Goal: Find specific page/section: Find specific page/section

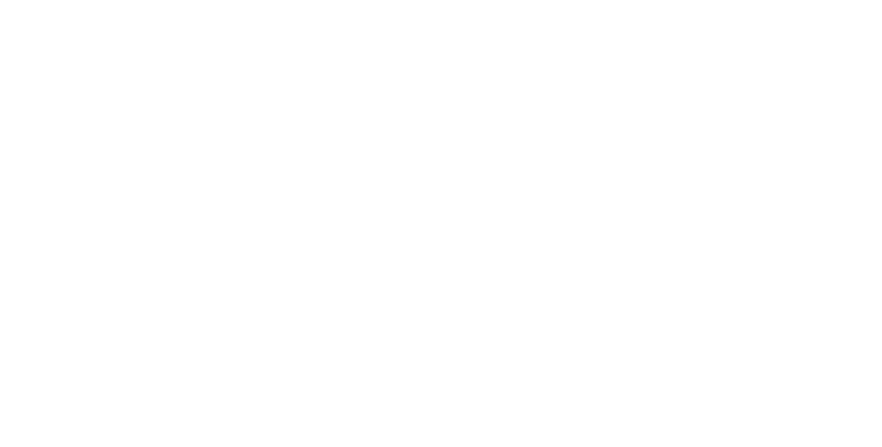
select select "Song"
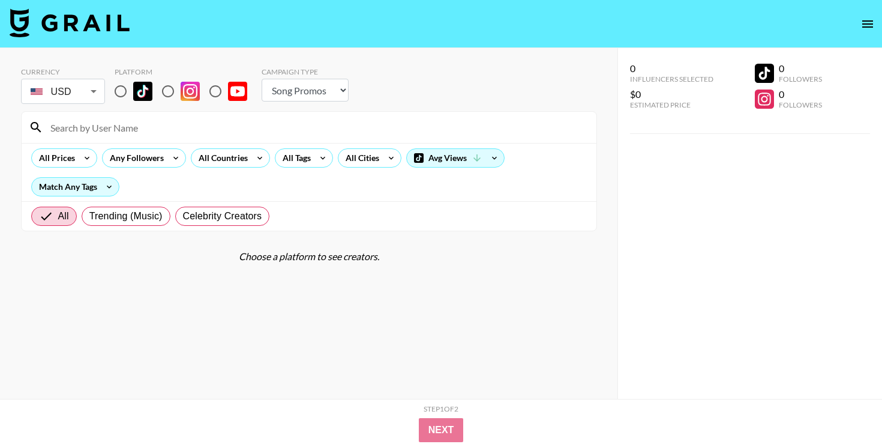
click at [120, 95] on input "radio" at bounding box center [120, 91] width 25 height 25
radio input "true"
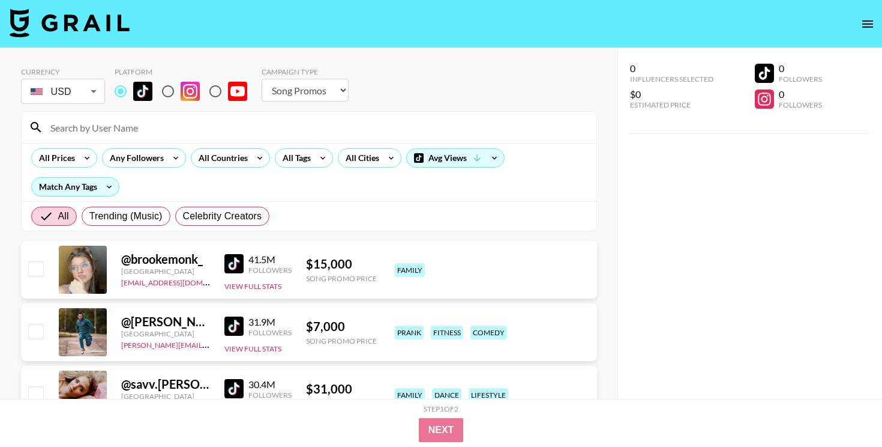
click at [120, 128] on input at bounding box center [316, 127] width 546 height 19
paste input "@victorialasasala"
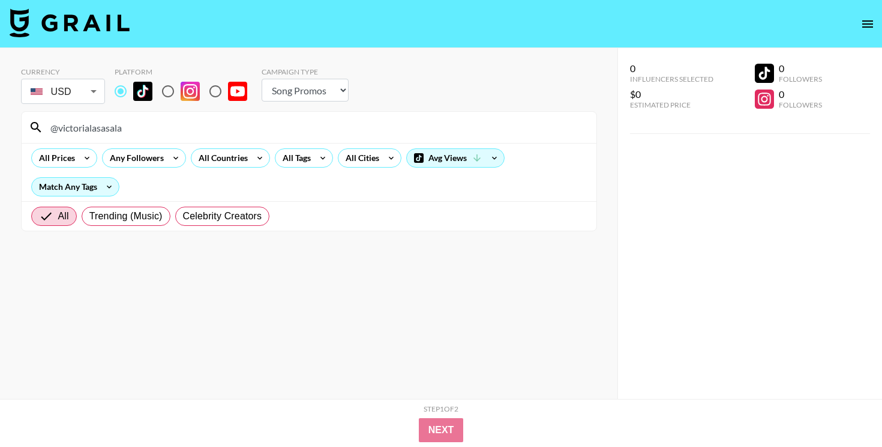
drag, startPoint x: 62, startPoint y: 128, endPoint x: 210, endPoint y: 130, distance: 147.7
click at [209, 130] on input "@victorialasasala" at bounding box center [316, 127] width 546 height 19
click at [89, 126] on input "@victorialasasala" at bounding box center [316, 127] width 546 height 19
click at [112, 122] on input "@[GEOGRAPHIC_DATA]" at bounding box center [316, 127] width 546 height 19
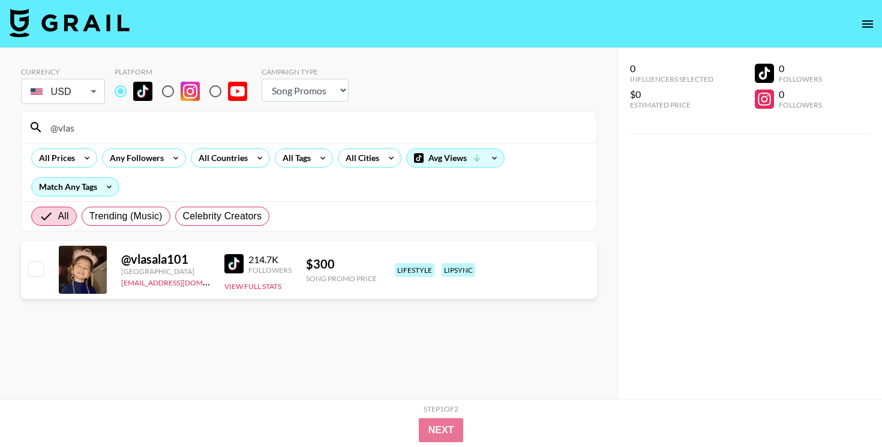
click at [315, 124] on input "@vlas" at bounding box center [316, 127] width 546 height 19
paste input "annie_butlerr"
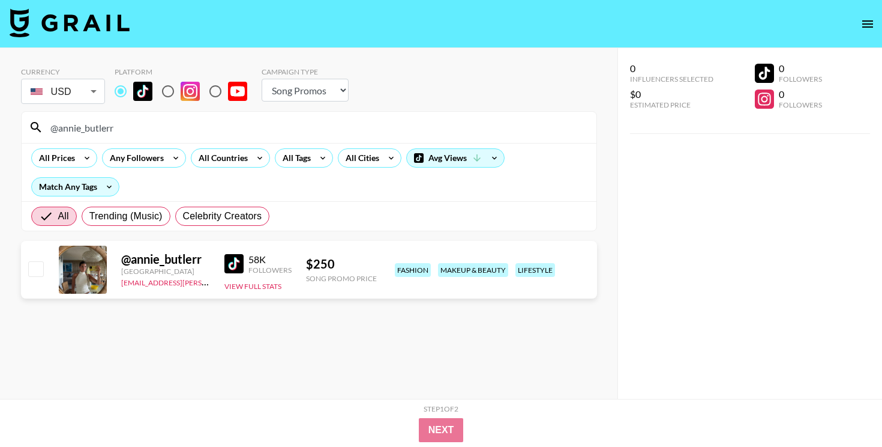
click at [350, 136] on input "@annie_butlerr" at bounding box center [316, 127] width 546 height 19
click at [353, 125] on input "@annie_butlerr" at bounding box center [316, 127] width 546 height 19
paste input "beastmodeave"
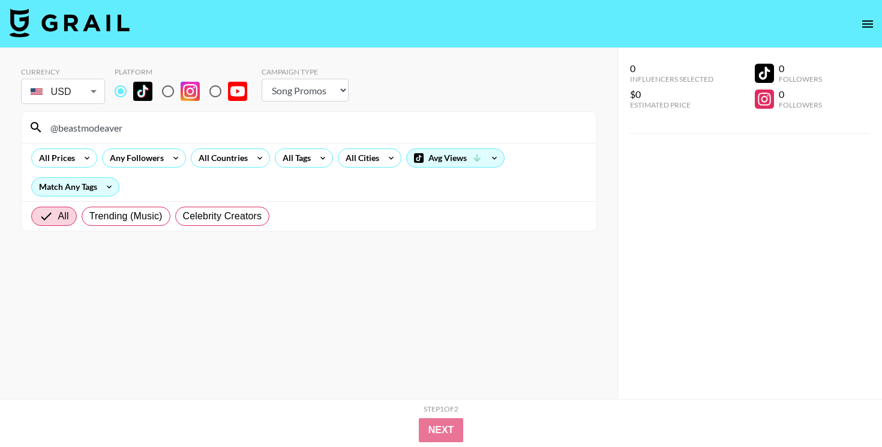
click at [390, 130] on input "@beastmodeaver" at bounding box center [316, 127] width 546 height 19
paste input "itsyour_andi"
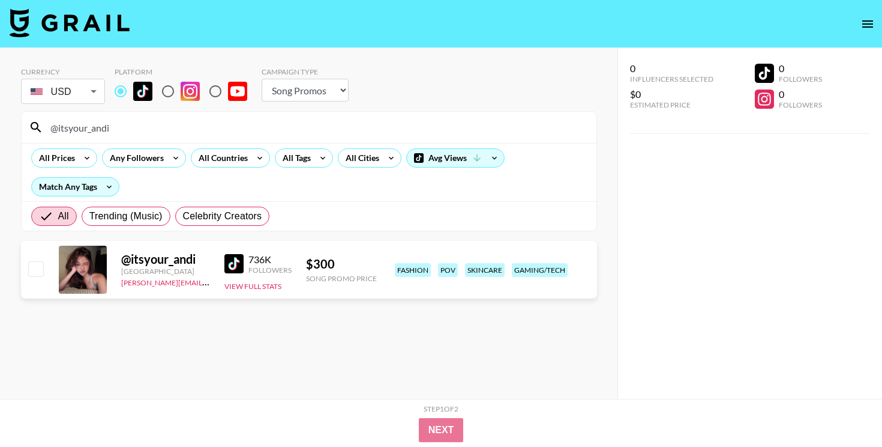
type input "@itsyour_andi"
